Goal: Task Accomplishment & Management: Complete application form

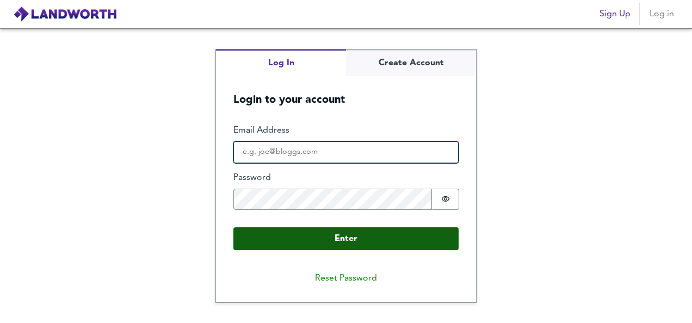
type input "[EMAIL_ADDRESS][DOMAIN_NAME]"
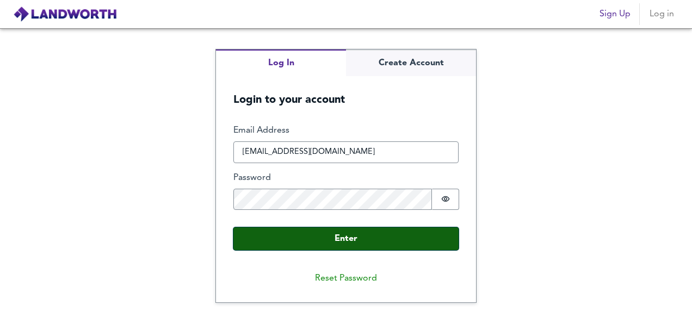
click at [377, 233] on button "Enter" at bounding box center [345, 238] width 225 height 23
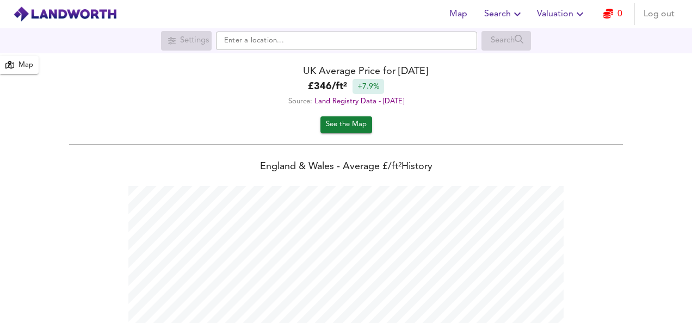
scroll to position [323, 692]
click at [508, 10] on span "Search" at bounding box center [504, 14] width 40 height 15
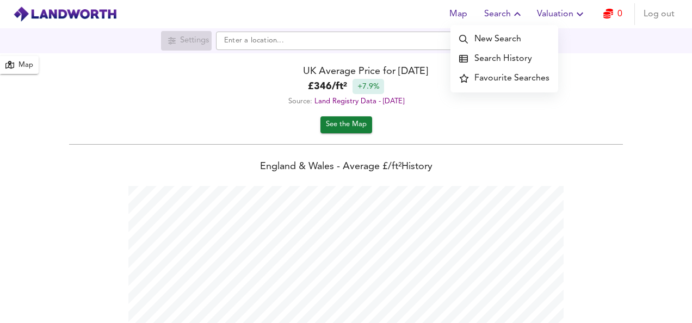
click at [501, 38] on li "New Search" at bounding box center [504, 39] width 108 height 20
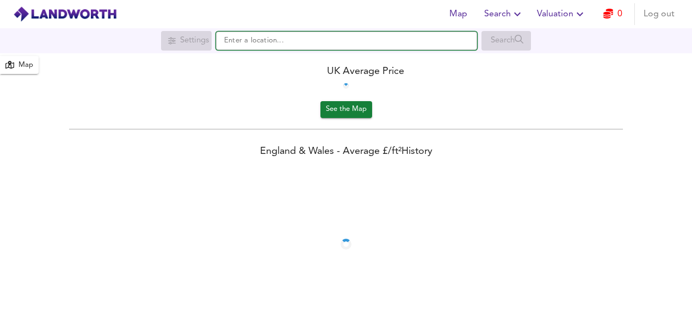
click at [379, 38] on input "text" at bounding box center [346, 41] width 261 height 18
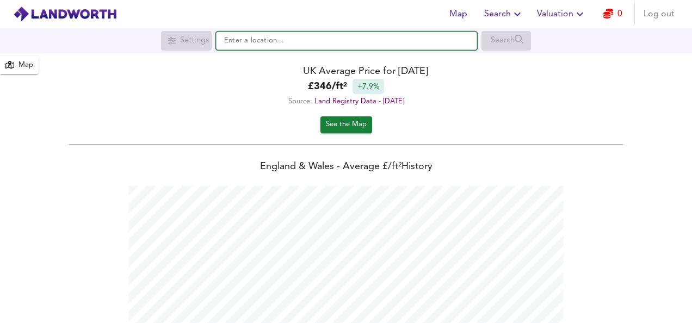
scroll to position [323, 692]
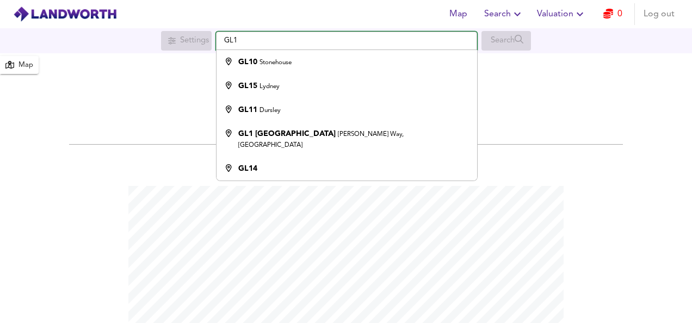
type input "Stonehouse GL10"
click at [157, 103] on div "Source: Land Registry Data - July 2025" at bounding box center [346, 101] width 692 height 15
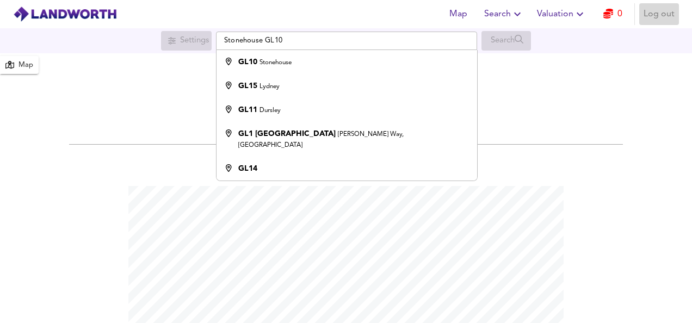
click at [664, 14] on span "Log out" at bounding box center [658, 14] width 31 height 15
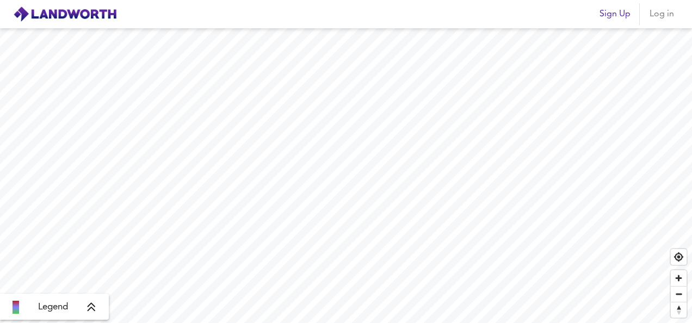
click at [613, 17] on span "Sign Up" at bounding box center [614, 14] width 31 height 15
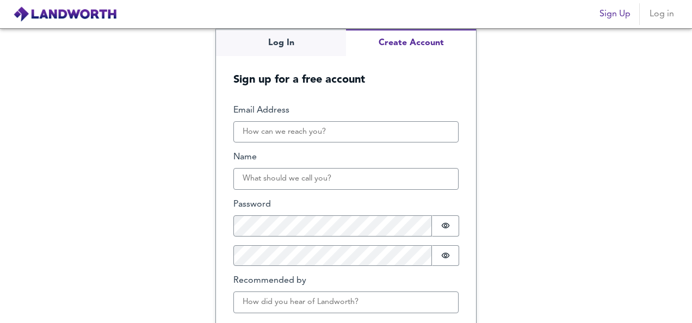
drag, startPoint x: 613, startPoint y: 17, endPoint x: 667, endPoint y: 10, distance: 54.4
click at [667, 10] on div "Sign Up Log in" at bounding box center [637, 14] width 84 height 22
click at [667, 13] on span "Log in" at bounding box center [661, 14] width 26 height 15
click at [660, 18] on span "Log in" at bounding box center [661, 14] width 26 height 15
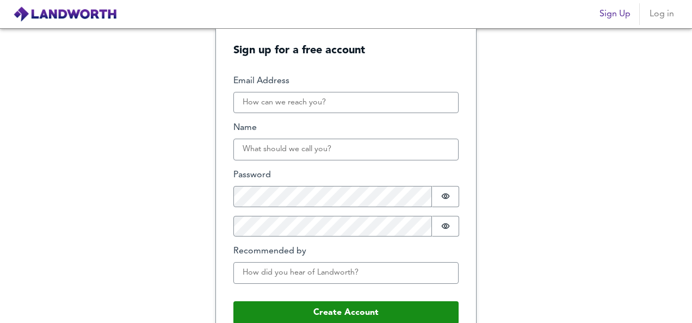
scroll to position [46, 0]
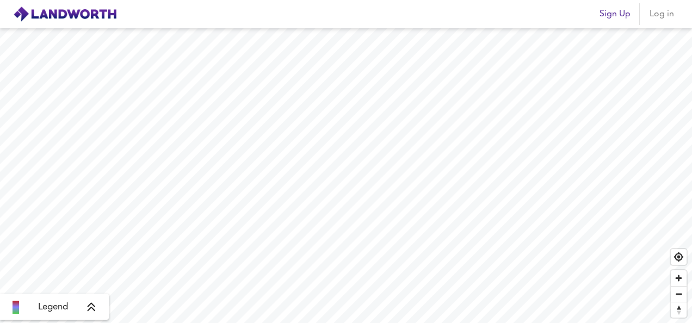
click at [667, 13] on span "Log in" at bounding box center [661, 14] width 26 height 15
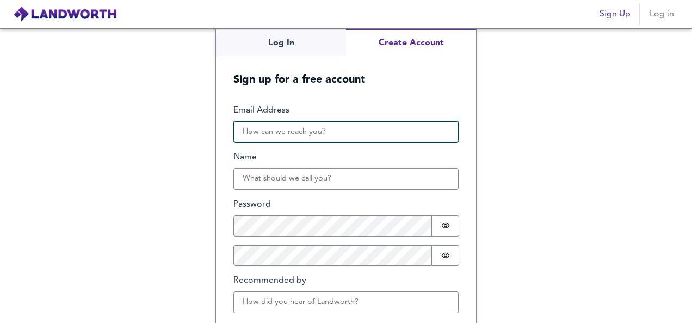
click at [298, 122] on input "Email Address" at bounding box center [345, 132] width 225 height 22
type input "peterarthurknibbs@gmail.com"
click at [330, 128] on input "peterarthurknibbs@gmail.com" at bounding box center [345, 132] width 225 height 22
click at [36, 138] on div "Log In Create Account Sign up for a free account Email Address peterarthurknibb…" at bounding box center [346, 175] width 692 height 295
type input "said.alhashmi91@gmail.com"
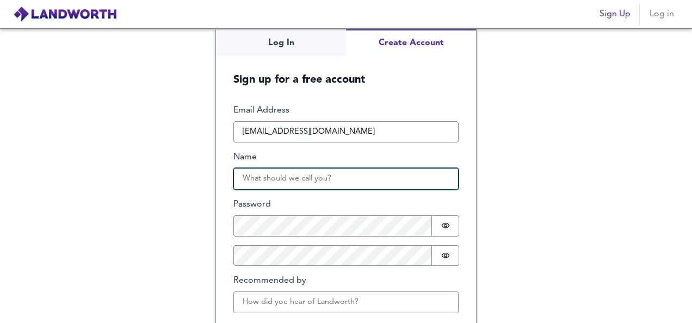
click at [289, 175] on input "Name" at bounding box center [345, 179] width 225 height 22
type input "Adam Wander"
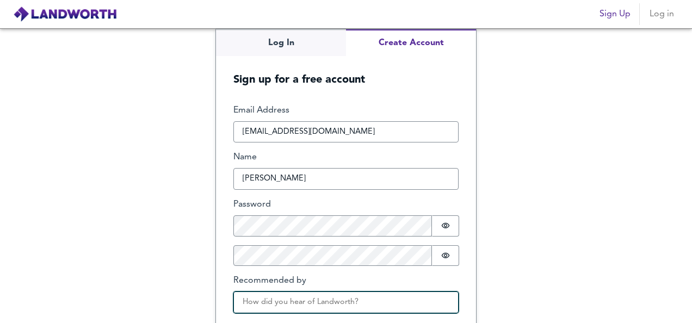
click at [323, 304] on input "Recommended by" at bounding box center [345, 303] width 225 height 22
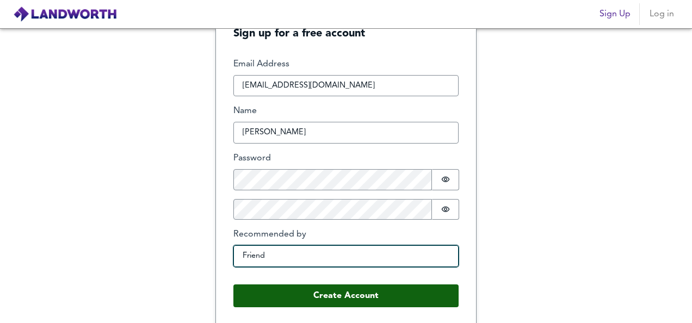
type input "Friend"
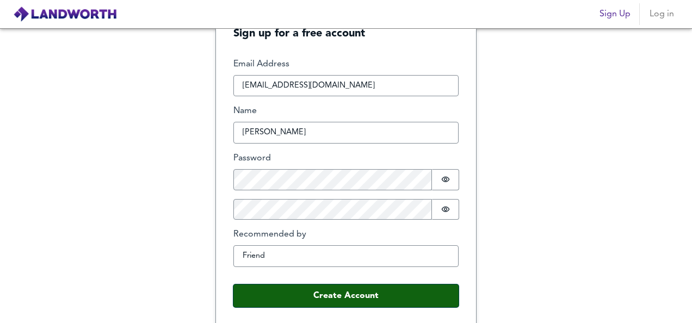
drag, startPoint x: 319, startPoint y: 300, endPoint x: 296, endPoint y: 293, distance: 24.6
click at [296, 293] on button "Create Account" at bounding box center [345, 295] width 225 height 23
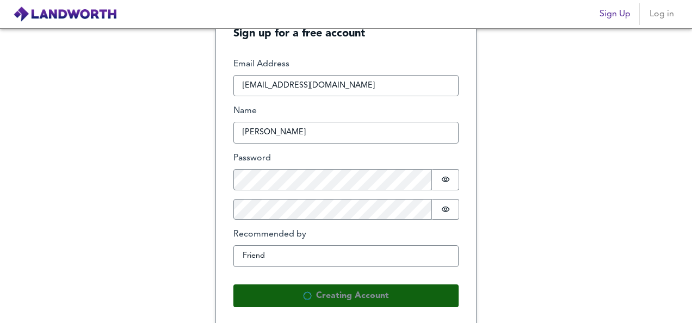
scroll to position [0, 0]
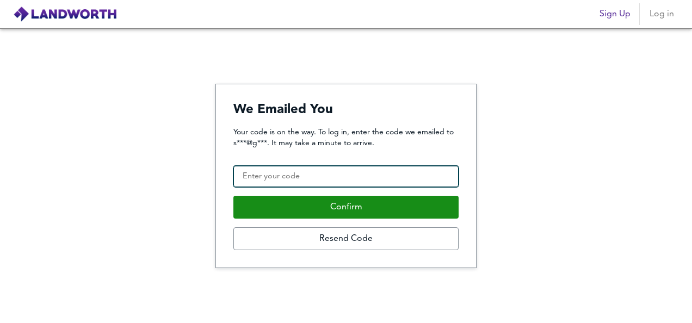
click at [361, 174] on input "Confirmation Code" at bounding box center [345, 177] width 225 height 22
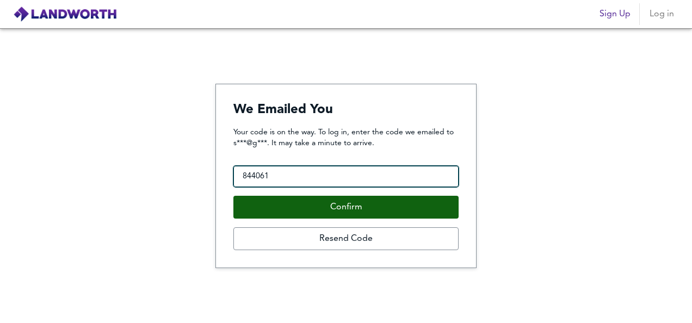
type input "844061"
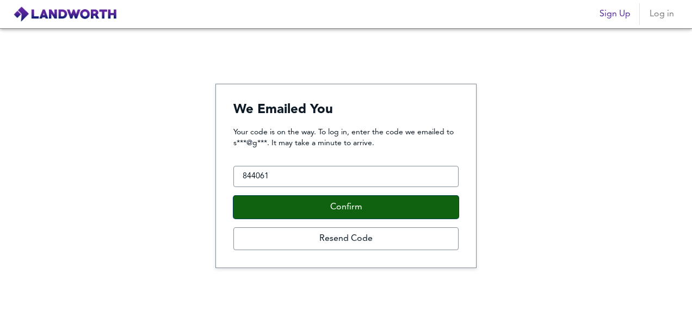
click at [330, 215] on button "Confirm" at bounding box center [345, 207] width 225 height 23
